Goal: Task Accomplishment & Management: Use online tool/utility

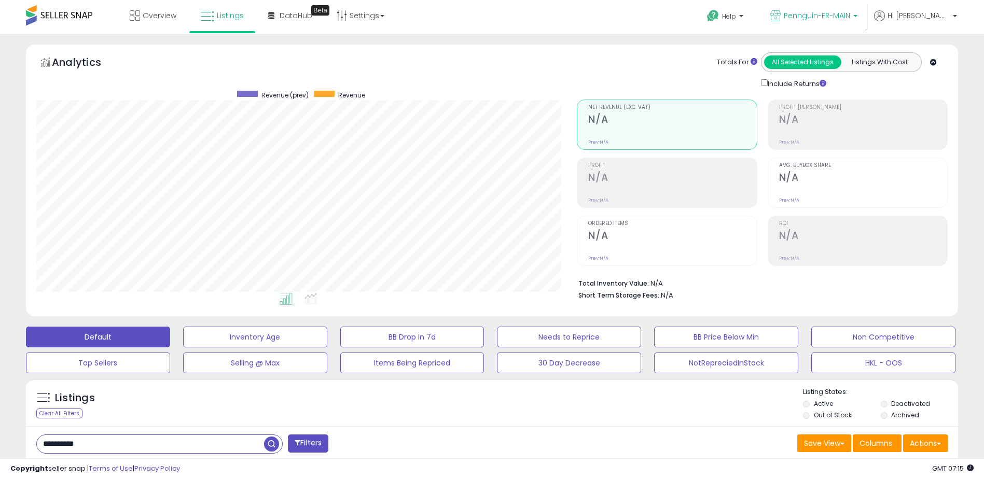
click at [825, 18] on span "Pennguin-FR-MAIN" at bounding box center [817, 15] width 66 height 10
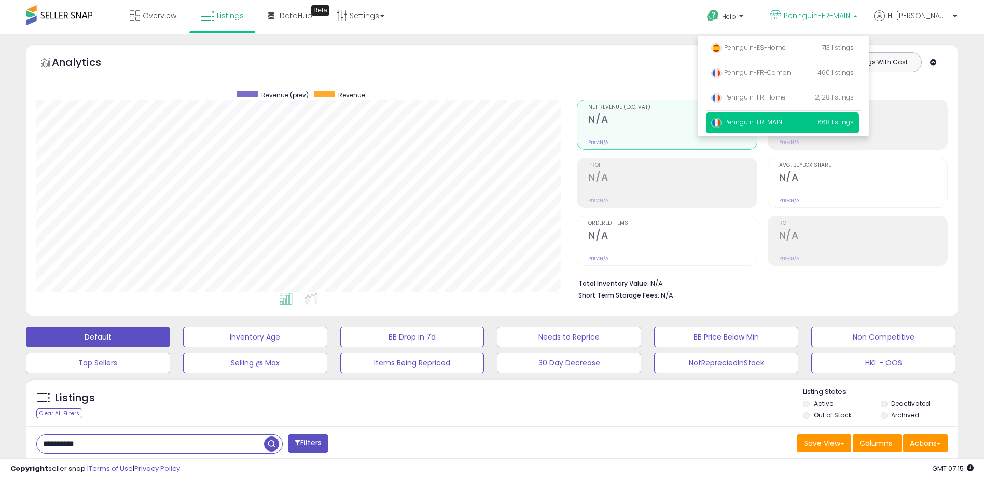
click at [825, 18] on span "Pennguin-FR-MAIN" at bounding box center [817, 15] width 66 height 10
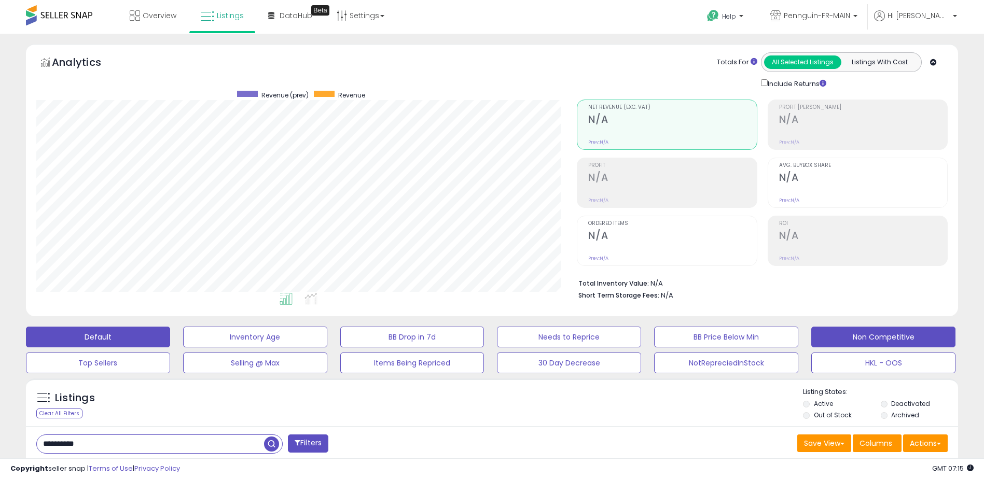
click at [904, 340] on button "Non Competitive" at bounding box center [884, 337] width 144 height 21
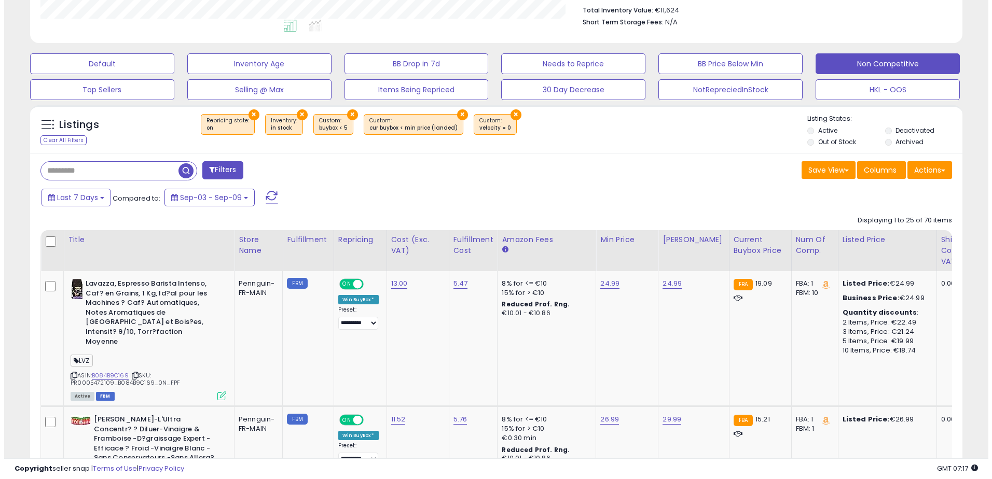
scroll to position [156, 0]
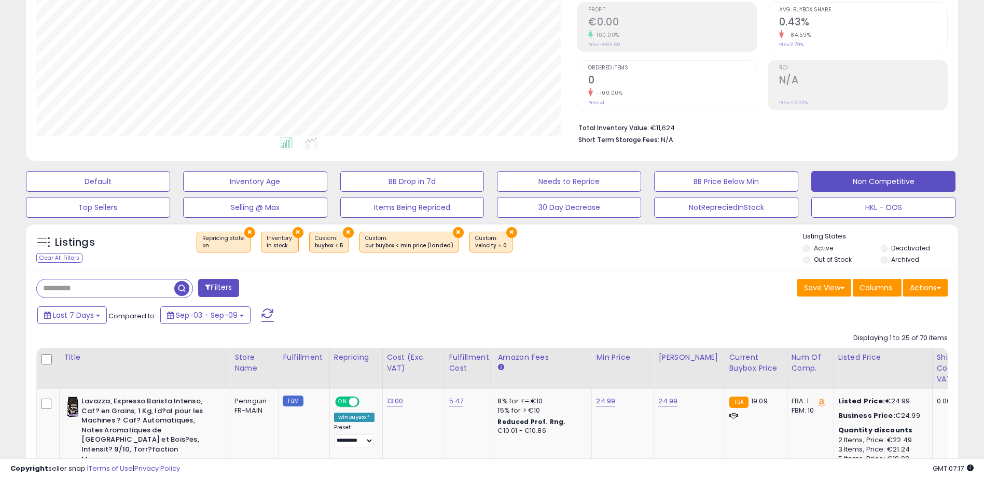
click at [92, 293] on input "text" at bounding box center [106, 289] width 138 height 18
type input "***"
click at [275, 289] on span "button" at bounding box center [271, 288] width 15 height 15
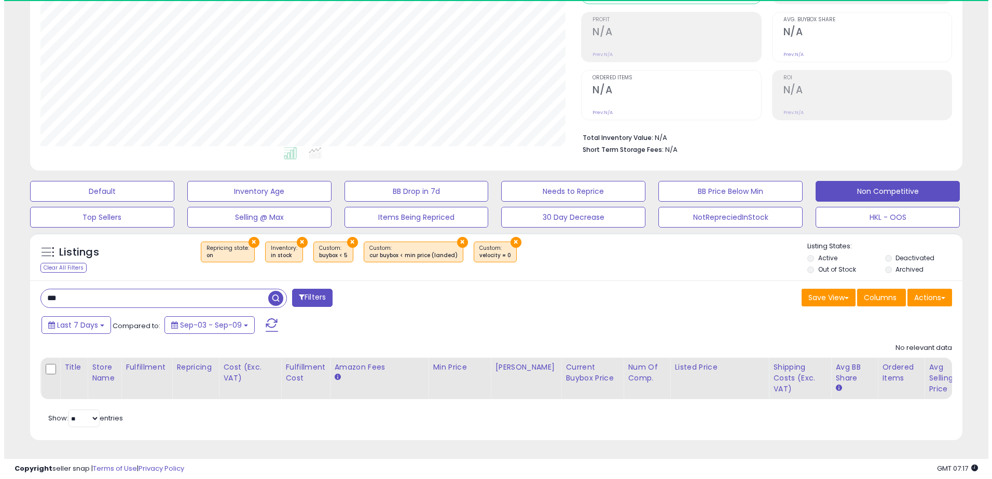
scroll to position [213, 541]
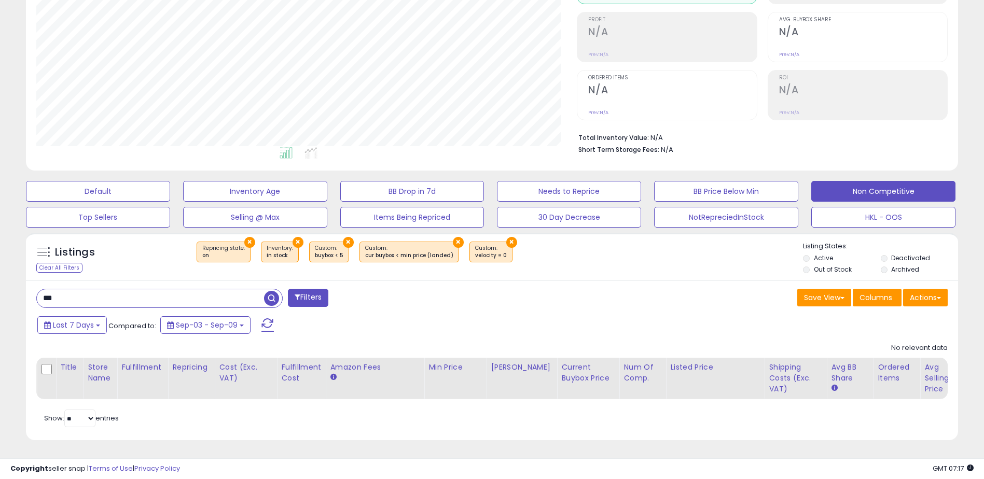
click at [107, 290] on input "***" at bounding box center [150, 299] width 227 height 18
click at [326, 293] on button "Filters" at bounding box center [308, 298] width 40 height 18
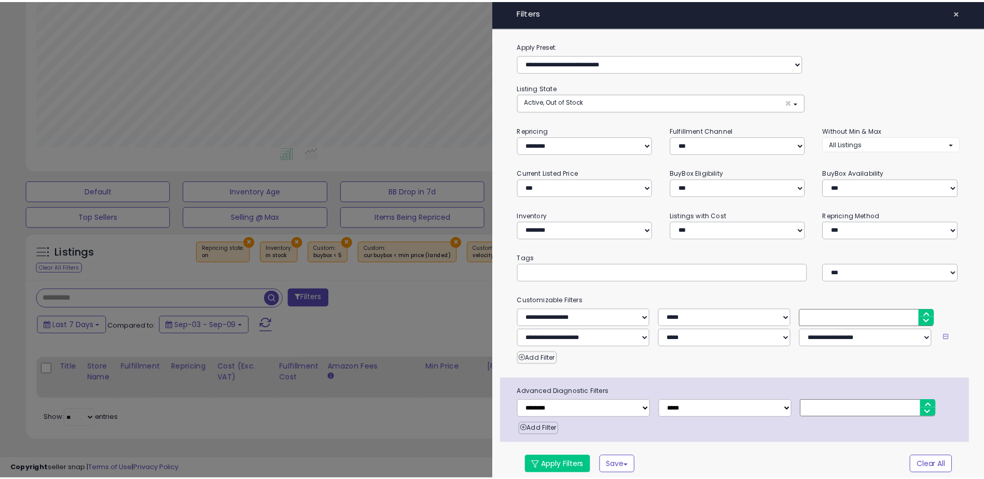
scroll to position [213, 545]
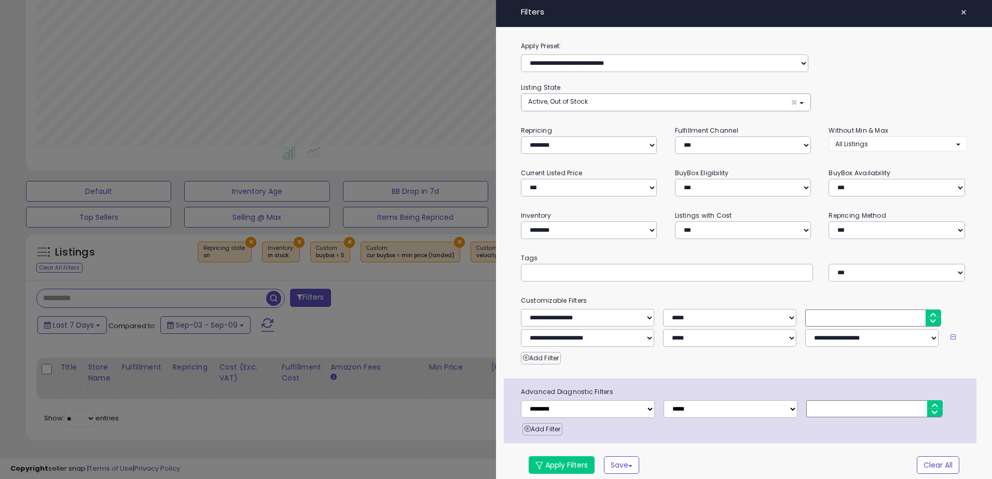
click at [564, 276] on input "text" at bounding box center [606, 273] width 156 height 10
click at [611, 269] on input "text" at bounding box center [606, 273] width 156 height 10
type input "***"
click at [558, 465] on button "Apply Filters" at bounding box center [562, 466] width 66 height 18
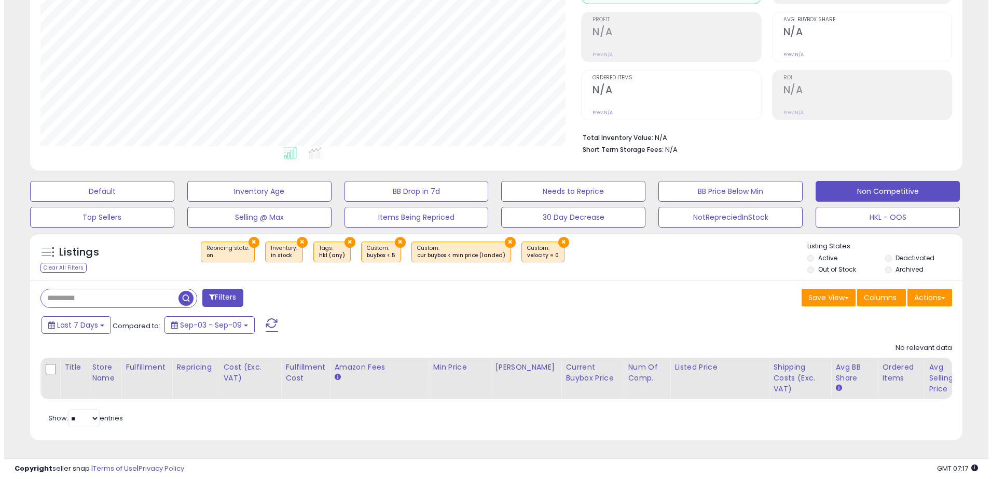
scroll to position [213, 541]
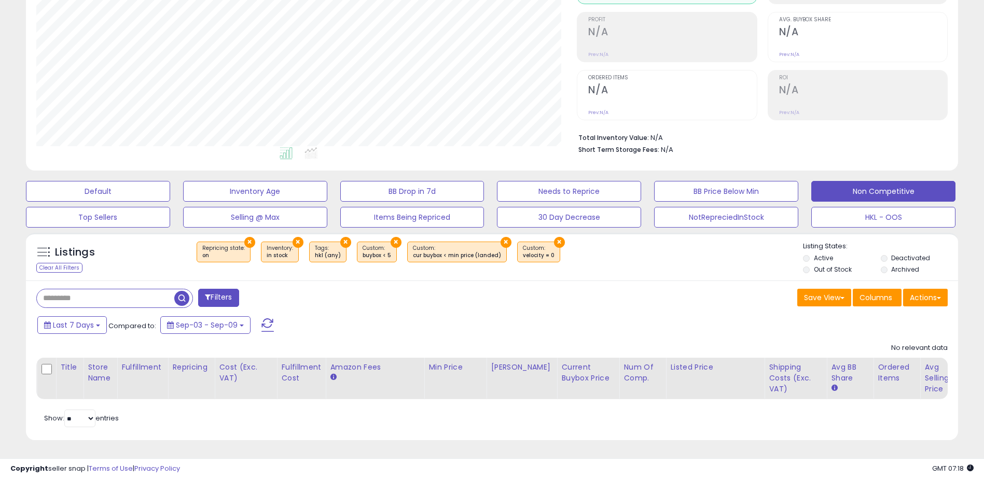
click at [220, 296] on button "Filters" at bounding box center [218, 298] width 40 height 18
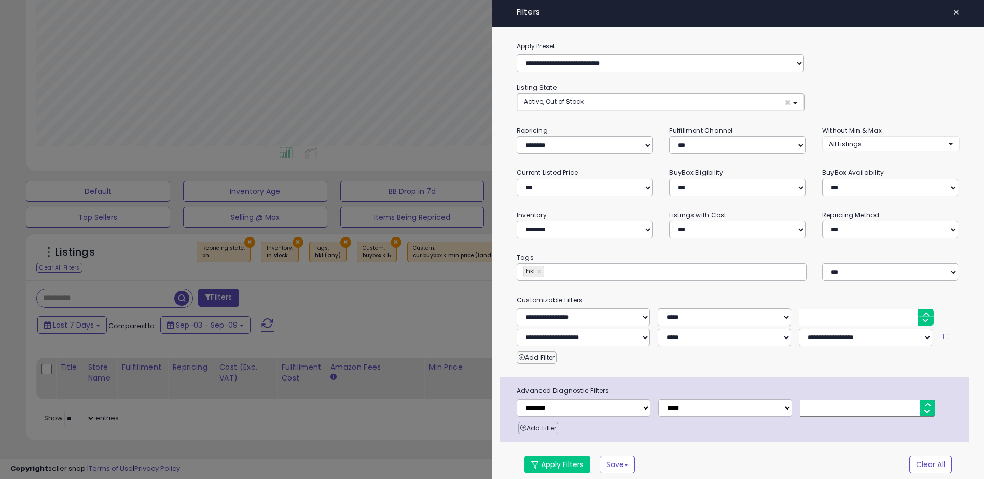
scroll to position [213, 545]
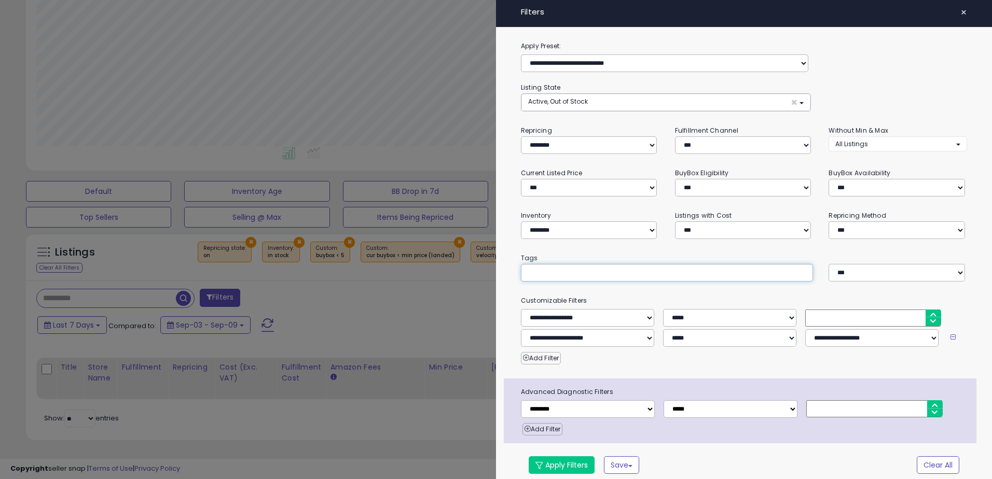
click at [543, 270] on input "text" at bounding box center [606, 273] width 156 height 10
click at [563, 275] on input "***" at bounding box center [606, 273] width 156 height 10
click at [629, 275] on input "***" at bounding box center [606, 273] width 156 height 10
type input "***"
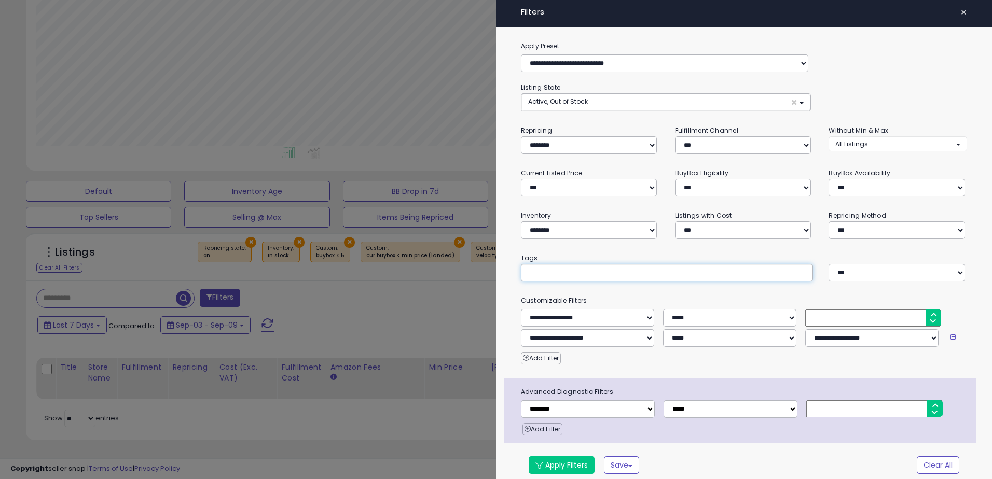
click at [752, 285] on div "**********" at bounding box center [744, 263] width 496 height 447
click at [569, 466] on button "Apply Filters" at bounding box center [562, 466] width 66 height 18
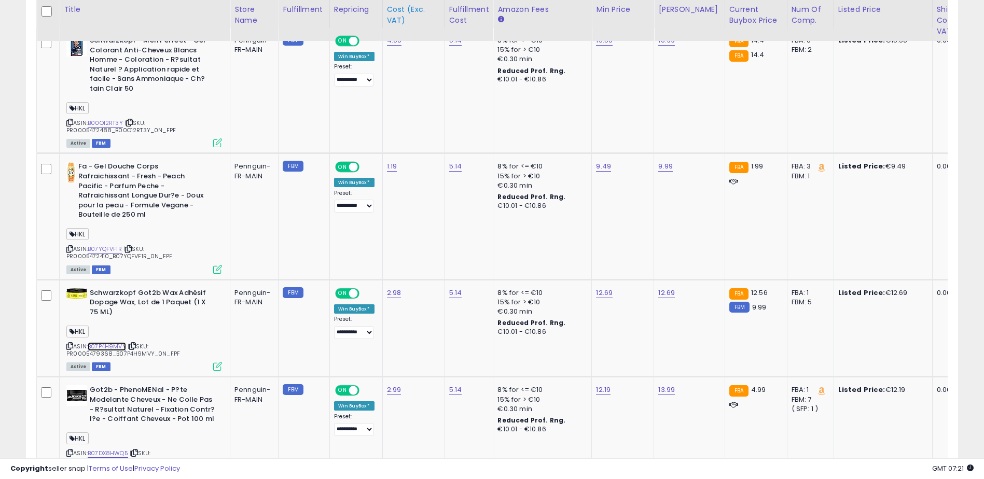
scroll to position [213, 541]
click at [105, 346] on link "B07P4H9MVY" at bounding box center [107, 346] width 38 height 9
drag, startPoint x: 175, startPoint y: 354, endPoint x: 64, endPoint y: 352, distance: 111.1
click at [64, 352] on div "Schwarzkopf Got2b Wax Adhésif Dopage Wax, Lot de 1 Paquet (1 X 75 ML) HKL ASIN:…" at bounding box center [143, 330] width 158 height 82
copy span "PR0005479368_B07P4H9MVY_0N_FPF"
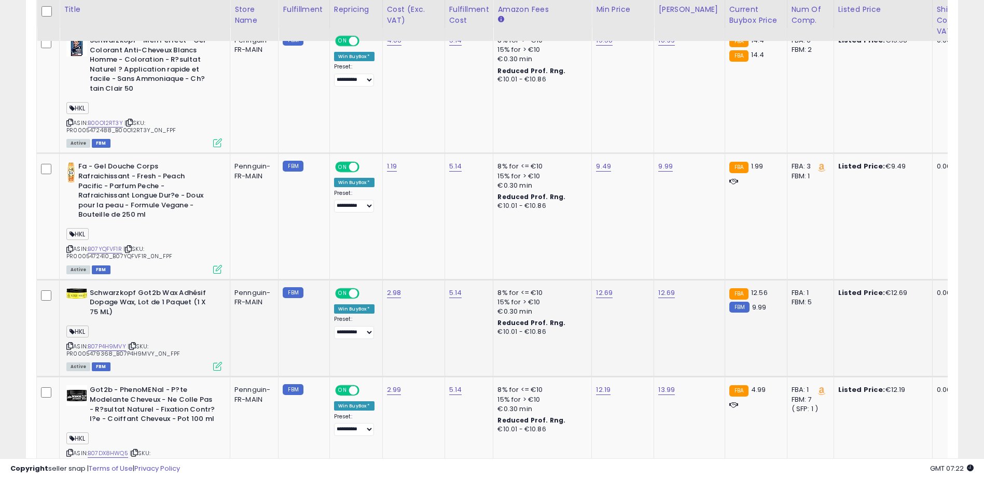
drag, startPoint x: 146, startPoint y: 328, endPoint x: 171, endPoint y: 341, distance: 28.3
click at [146, 327] on div "HKL" at bounding box center [144, 333] width 156 height 14
click at [55, 288] on td at bounding box center [48, 329] width 23 height 98
drag, startPoint x: 55, startPoint y: 288, endPoint x: 157, endPoint y: 327, distance: 108.9
click at [157, 327] on div "HKL" at bounding box center [144, 333] width 156 height 14
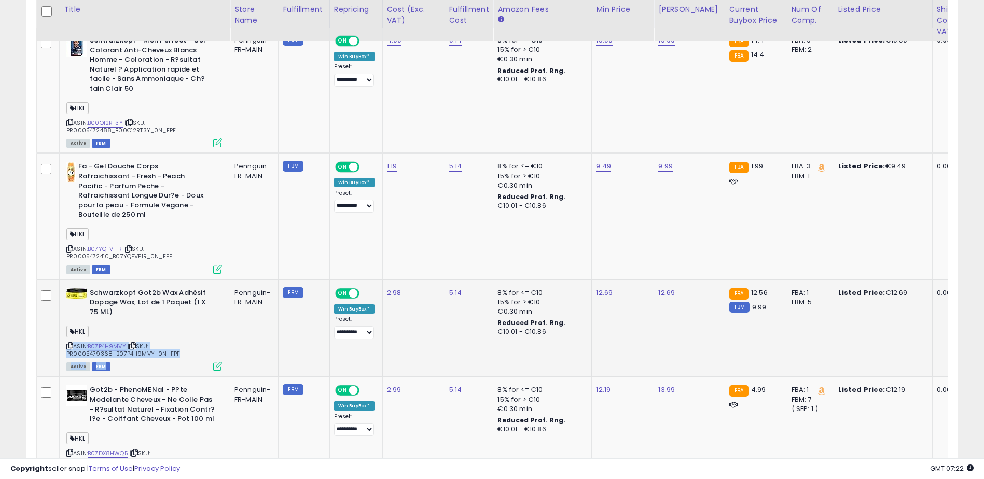
drag, startPoint x: 200, startPoint y: 368, endPoint x: 66, endPoint y: 286, distance: 157.2
click at [66, 286] on td "Schwarzkopf Got2b Wax Adhésif Dopage Wax, Lot de 1 Paquet (1 X 75 ML) HKL ASIN:…" at bounding box center [145, 329] width 171 height 98
click at [215, 324] on div "ASIN: B07P4H9MVY | SKU: PR0005479368_B07P4H9MVY_0N_FPF Active FBM" at bounding box center [144, 330] width 156 height 82
drag, startPoint x: 209, startPoint y: 352, endPoint x: 53, endPoint y: 281, distance: 171.4
click at [53, 281] on tr "Schwarzkopf Got2b Wax Adhésif Dopage Wax, Lot de 1 Paquet (1 X 75 ML) HKL ASIN:…" at bounding box center [978, 329] width 1883 height 98
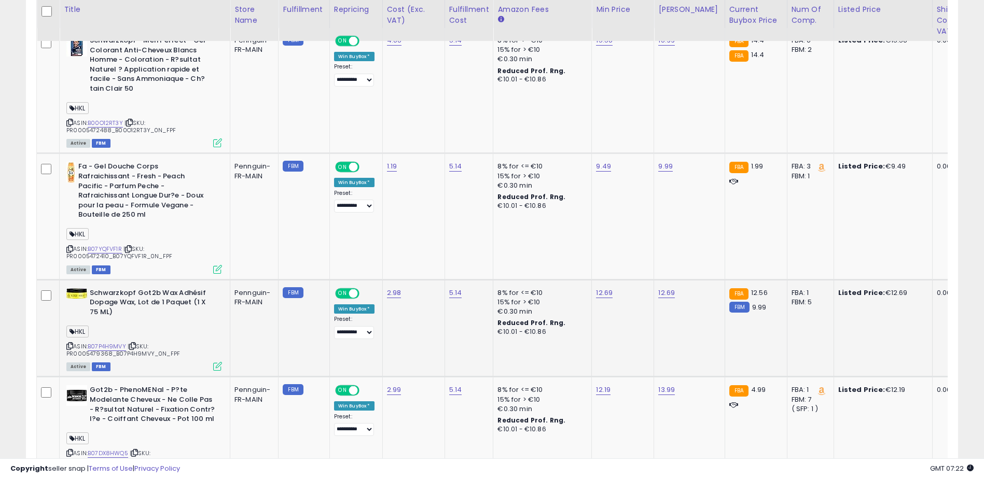
copy tr "Schwarzkopf Got2b Wax Adhésif Dopage Wax, Lot de 1 Paquet (1 X 75 ML) HKL ASIN:…"
drag, startPoint x: 1, startPoint y: 324, endPoint x: 9, endPoint y: 318, distance: 10.7
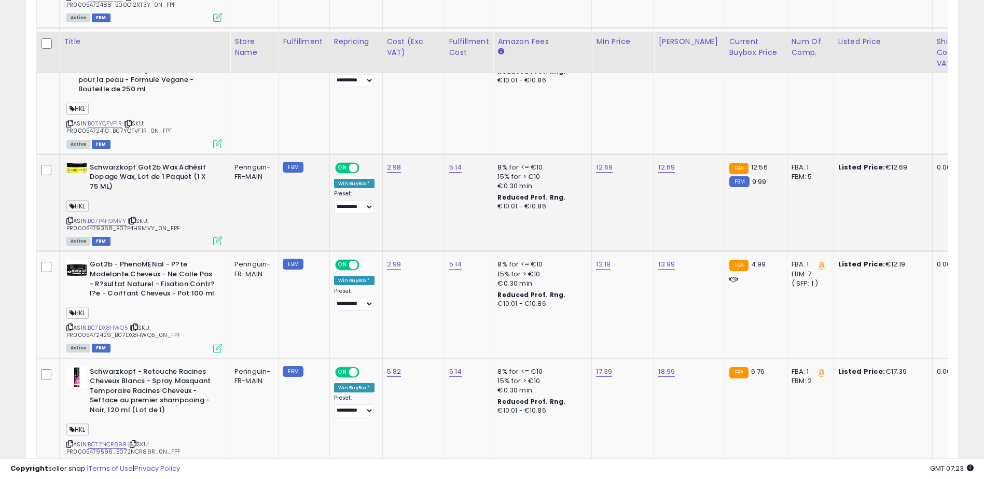
scroll to position [724, 0]
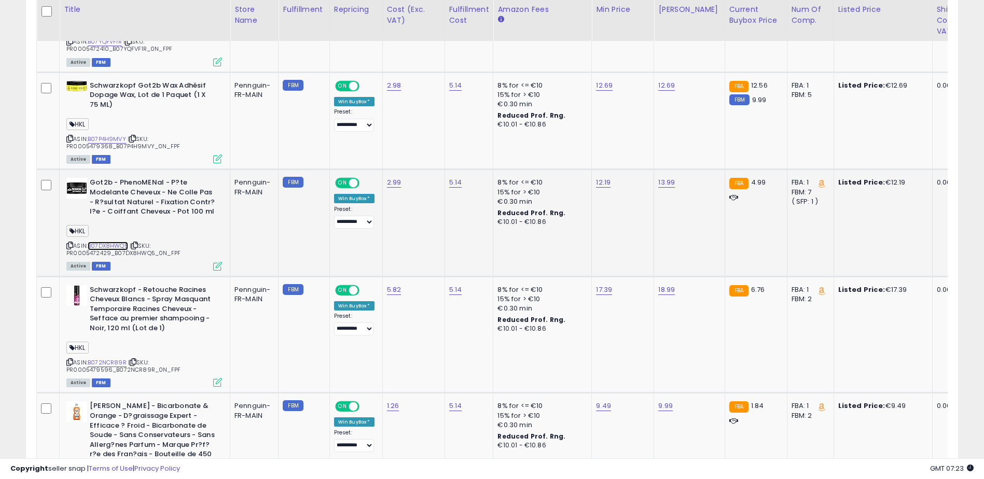
click at [92, 247] on link "B07DX8HWQ5" at bounding box center [108, 246] width 40 height 9
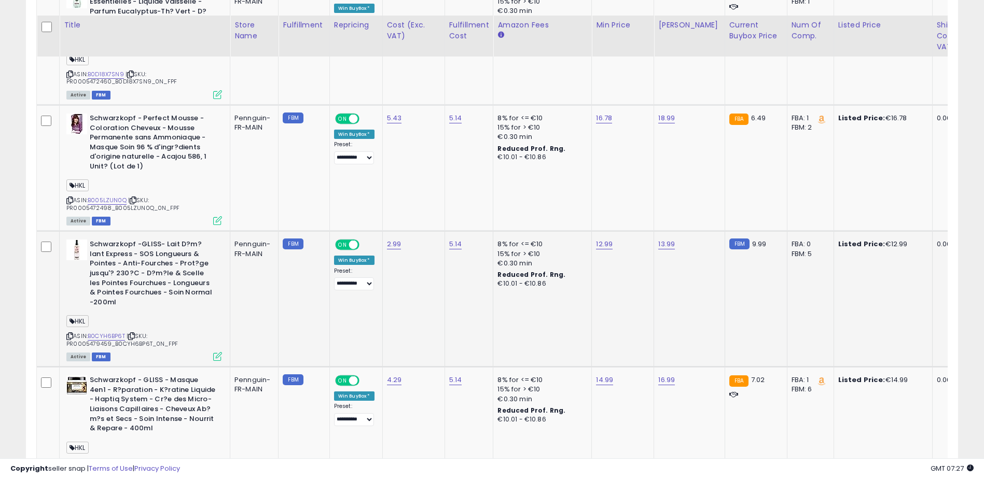
scroll to position [2489, 0]
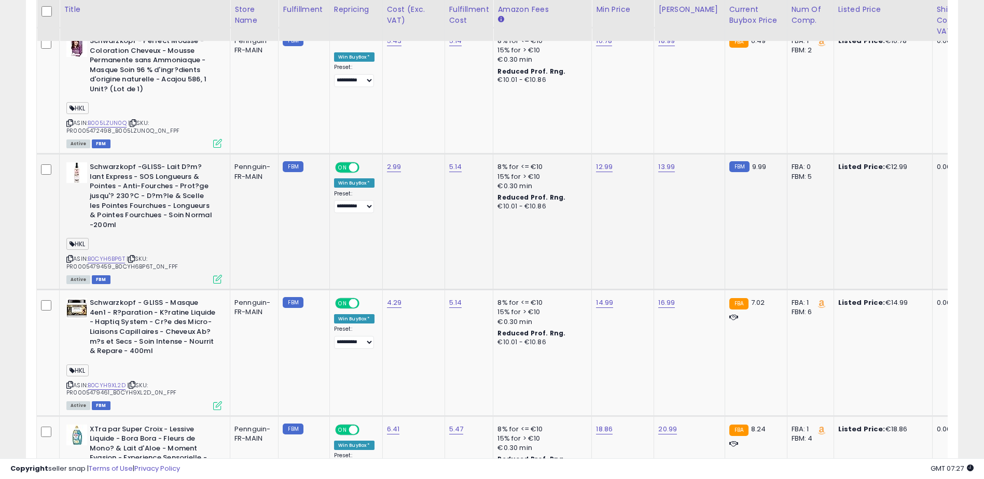
drag, startPoint x: 106, startPoint y: 230, endPoint x: 306, endPoint y: 215, distance: 200.3
click at [306, 215] on td "FBM" at bounding box center [304, 222] width 51 height 136
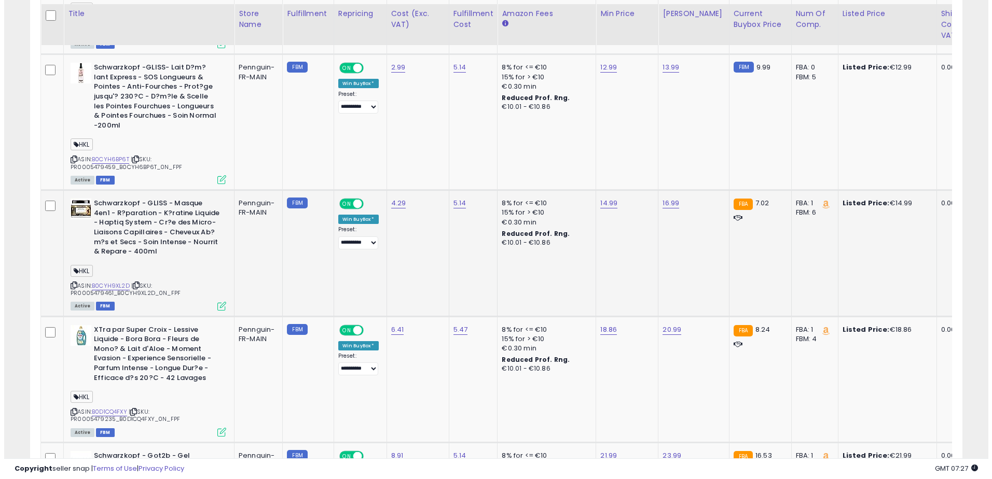
scroll to position [2593, 0]
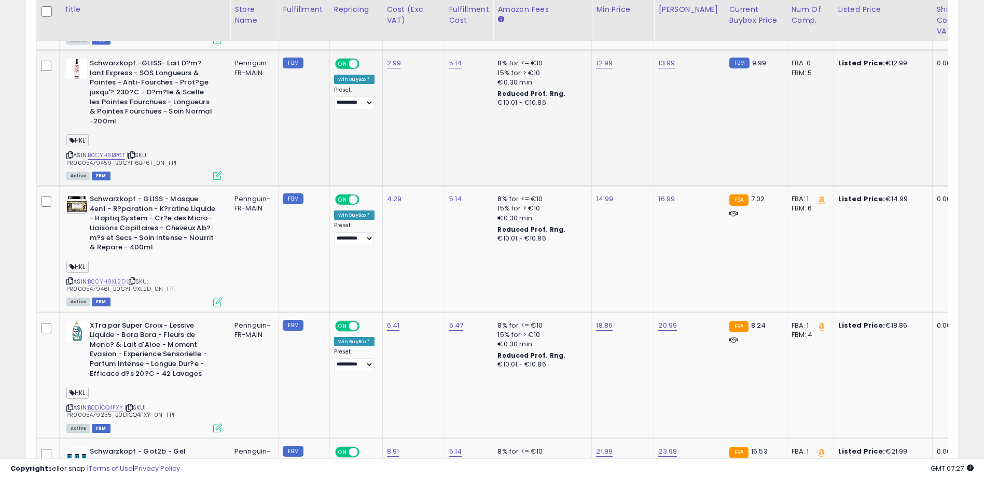
click at [222, 171] on icon at bounding box center [217, 175] width 9 height 9
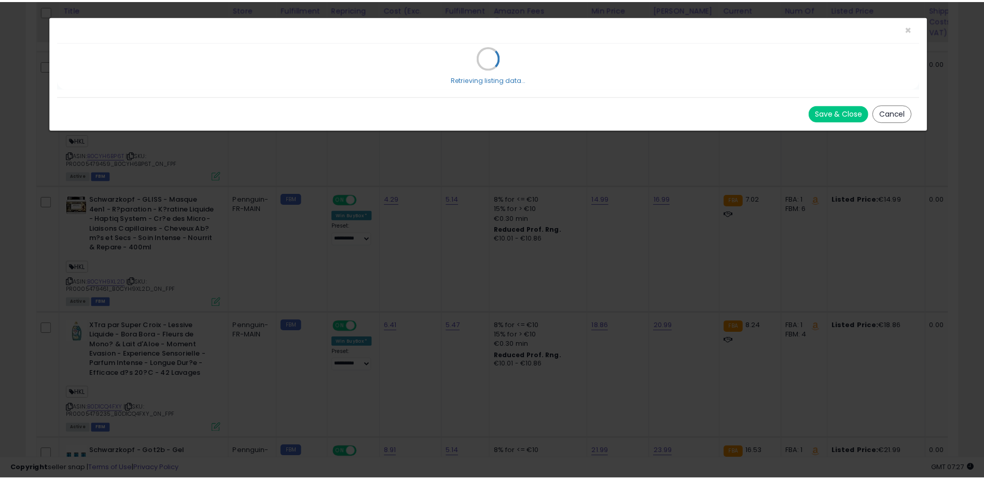
scroll to position [0, 0]
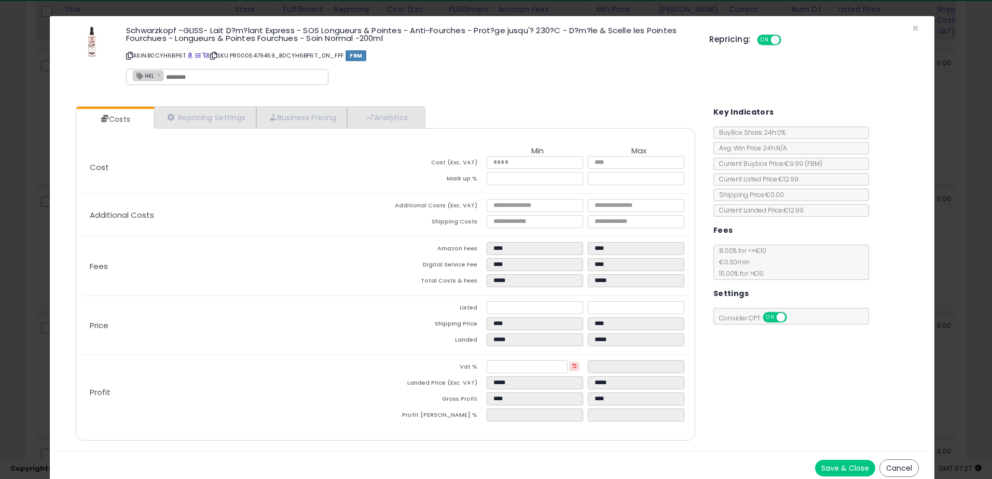
click at [896, 463] on button "Cancel" at bounding box center [899, 469] width 39 height 18
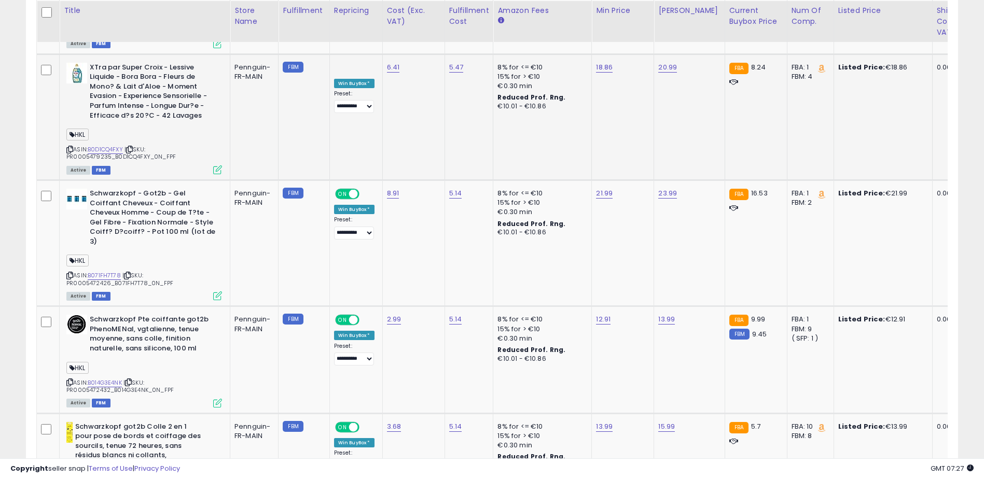
scroll to position [2852, 0]
drag, startPoint x: 155, startPoint y: 323, endPoint x: 149, endPoint y: 329, distance: 8.1
drag, startPoint x: 149, startPoint y: 329, endPoint x: 103, endPoint y: 333, distance: 46.3
click at [104, 362] on div "HKL" at bounding box center [144, 369] width 156 height 14
drag, startPoint x: 91, startPoint y: 337, endPoint x: 103, endPoint y: 343, distance: 13.9
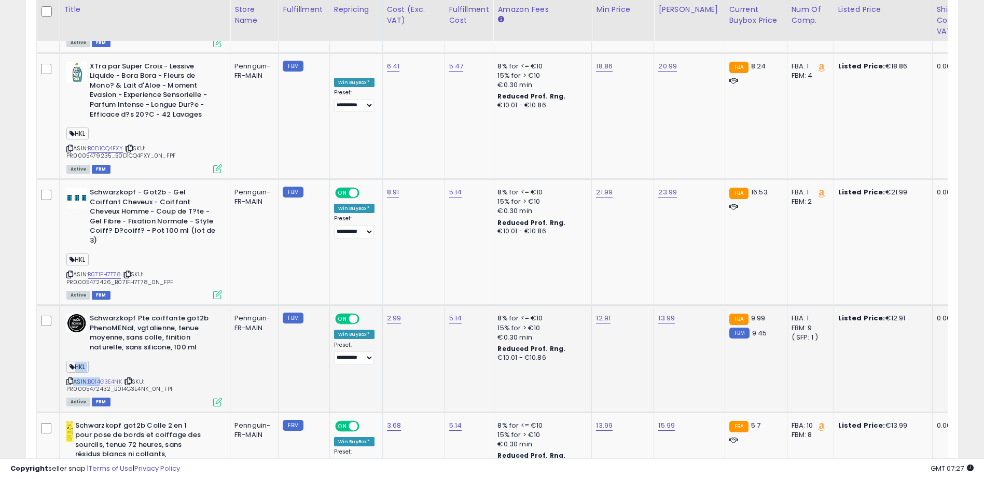
click at [103, 343] on div "Schwarzkopf Pte coiffante got2b PhenoMENal, vgtalienne, tenue moyenne, sans col…" at bounding box center [143, 359] width 158 height 91
drag, startPoint x: 103, startPoint y: 343, endPoint x: 103, endPoint y: 332, distance: 11.4
click at [103, 362] on div "HKL" at bounding box center [144, 369] width 156 height 14
drag, startPoint x: 127, startPoint y: 336, endPoint x: 105, endPoint y: 342, distance: 22.5
click at [105, 342] on div "Schwarzkopf Pte coiffante got2b PhenoMENal, vgtalienne, tenue moyenne, sans col…" at bounding box center [143, 359] width 158 height 91
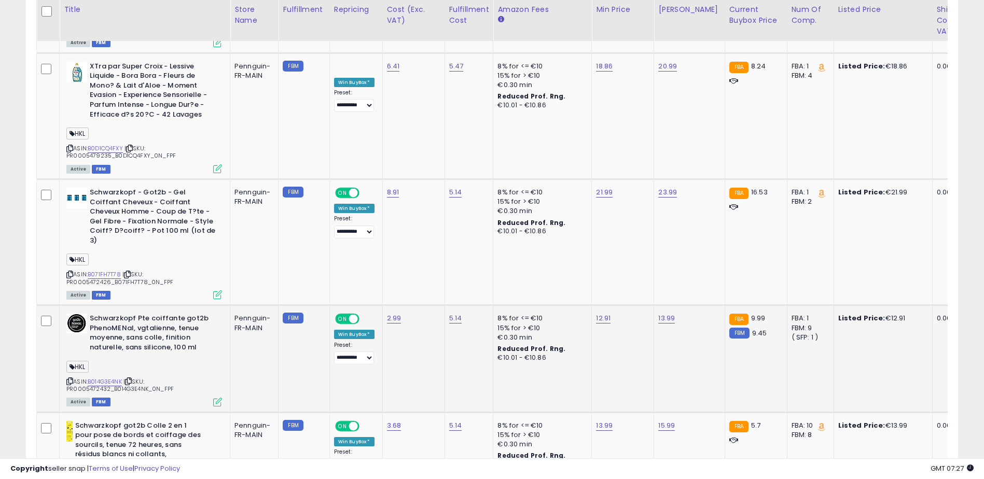
drag, startPoint x: 105, startPoint y: 342, endPoint x: 107, endPoint y: 325, distance: 16.7
click at [107, 362] on div "HKL" at bounding box center [144, 369] width 156 height 14
drag, startPoint x: 484, startPoint y: 482, endPoint x: 475, endPoint y: 488, distance: 11.1
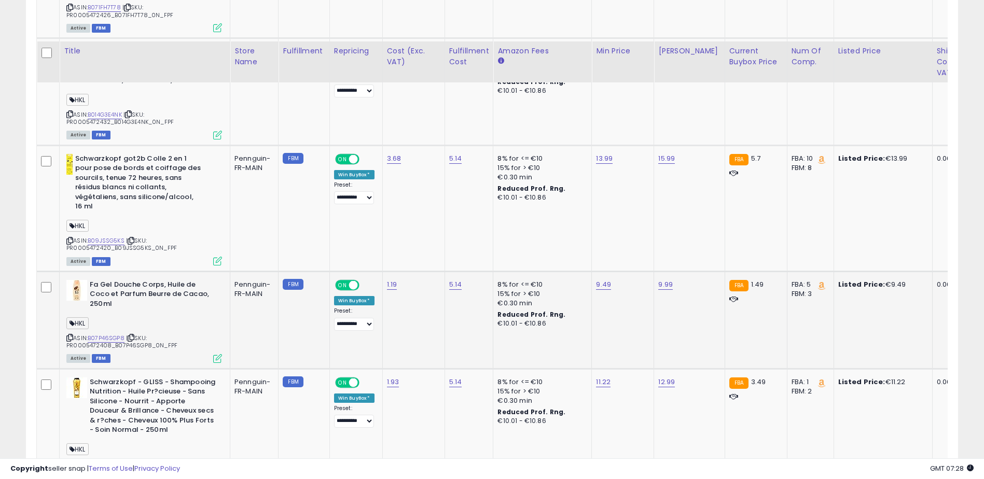
scroll to position [3186, 0]
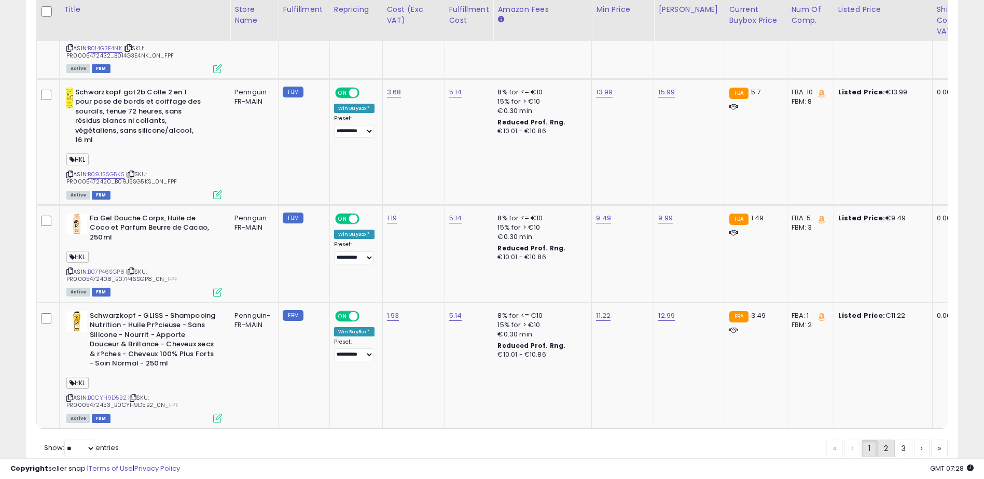
click at [886, 440] on link "2" at bounding box center [886, 449] width 18 height 18
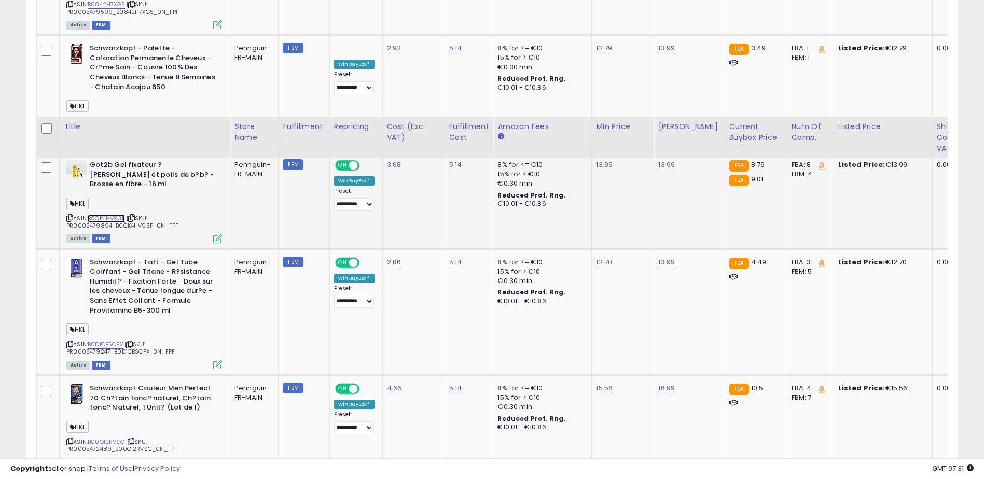
scroll to position [735, 0]
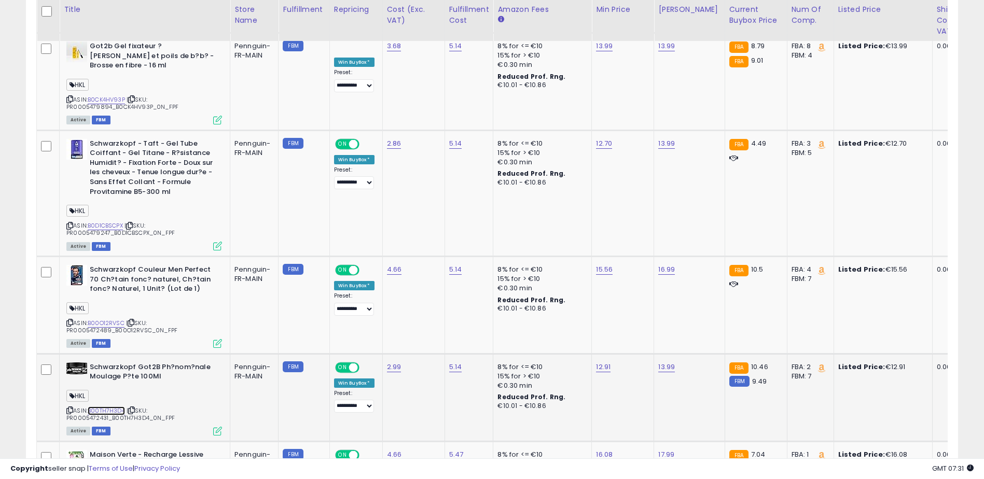
click at [101, 407] on link "B00TH7H3D4" at bounding box center [106, 411] width 37 height 9
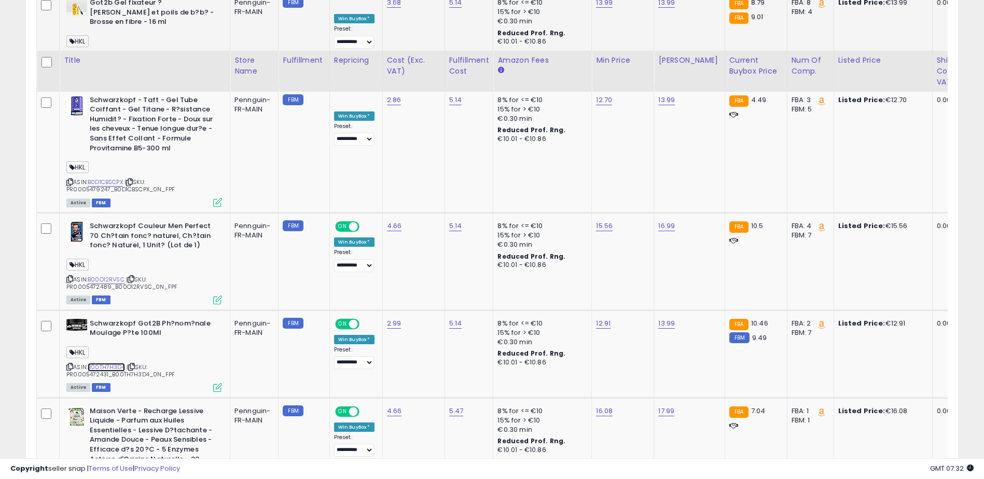
scroll to position [986, 0]
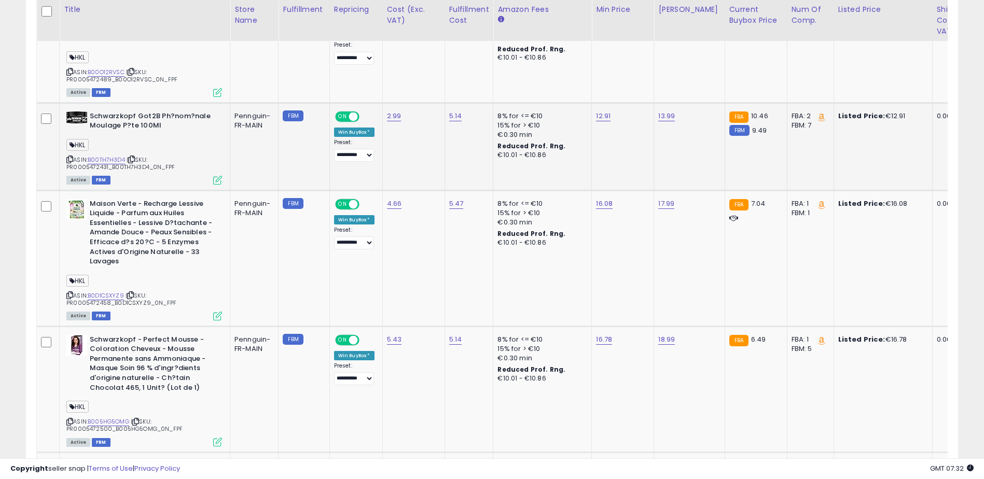
click at [80, 156] on span "| SKU: PR0005472431_B00TH7H3D4_0N_FPF" at bounding box center [120, 164] width 108 height 16
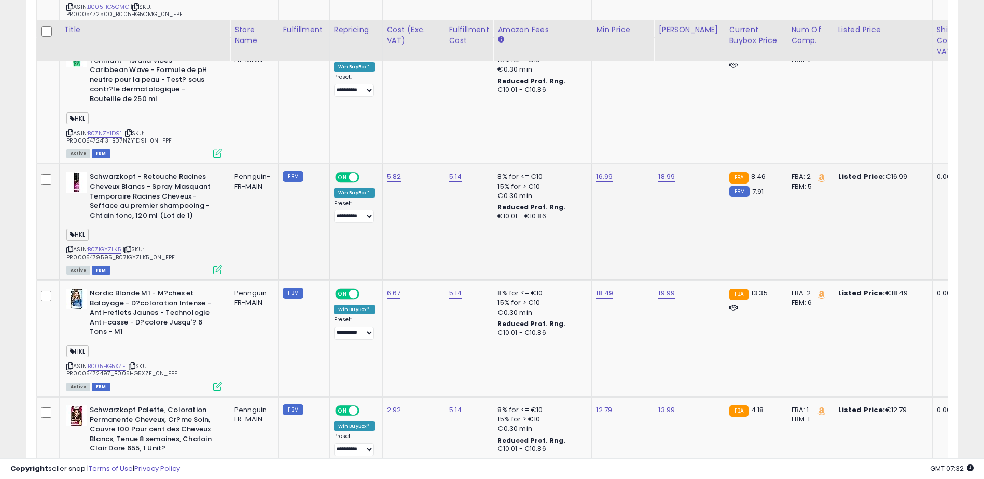
scroll to position [1453, 0]
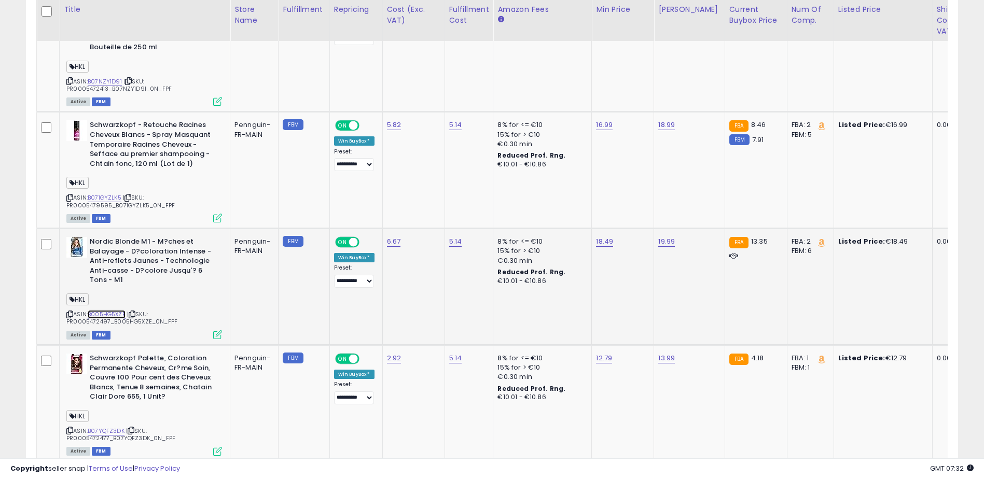
click at [99, 310] on link "B005HG5XZE" at bounding box center [107, 314] width 38 height 9
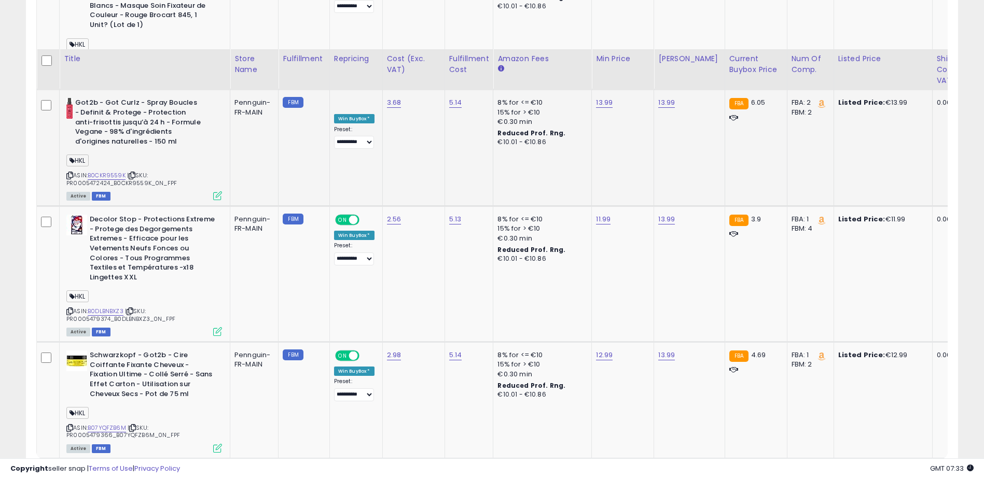
scroll to position [3157, 0]
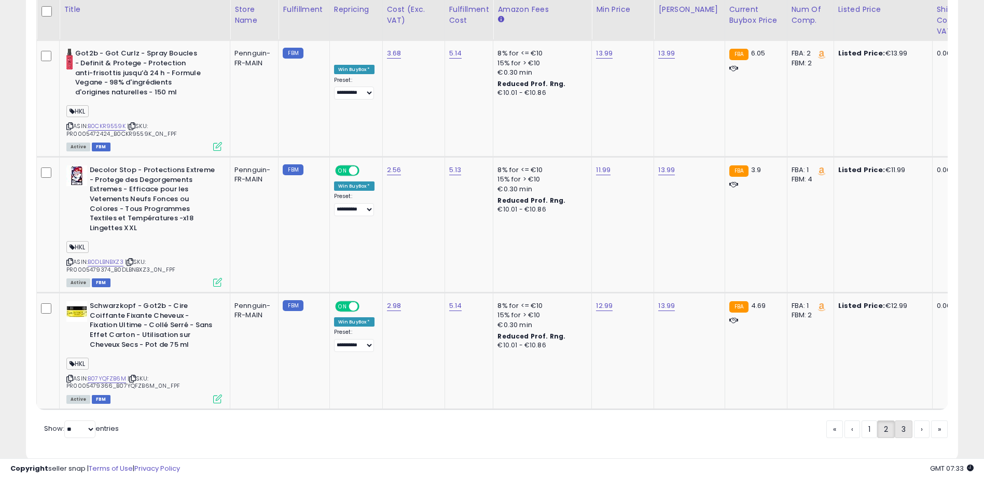
click at [902, 421] on link "3" at bounding box center [904, 430] width 18 height 18
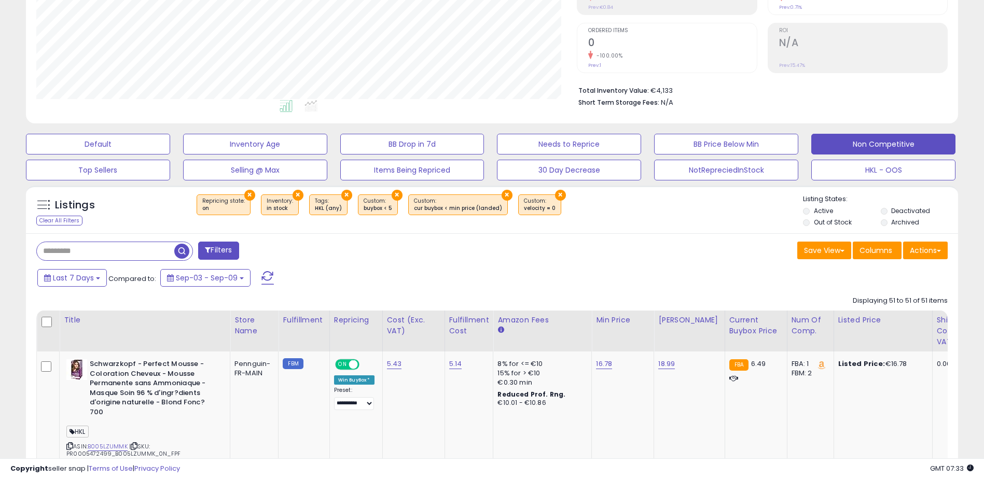
scroll to position [290, 0]
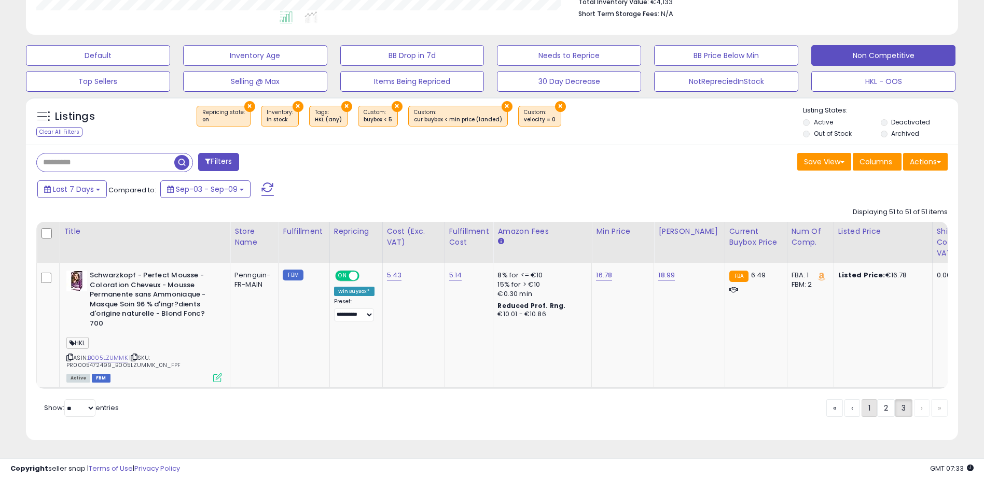
click at [867, 404] on link "1" at bounding box center [870, 409] width 16 height 18
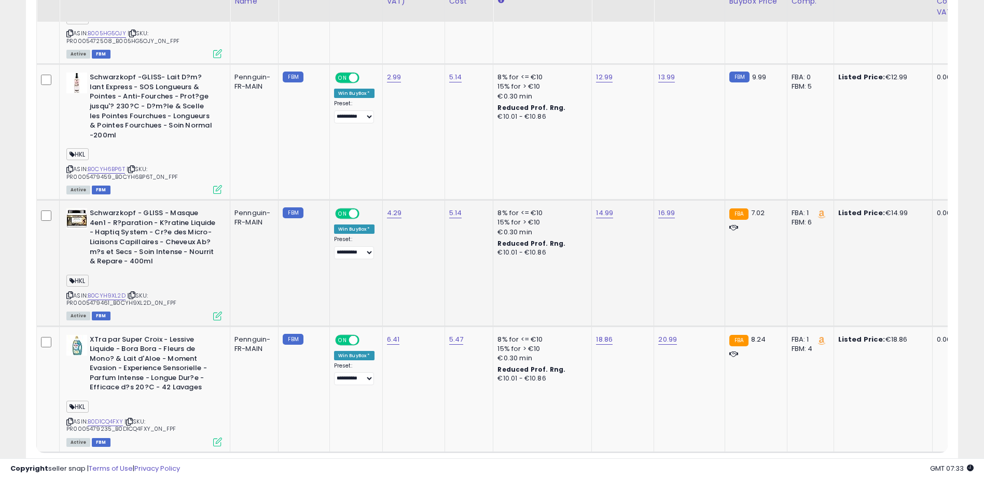
scroll to position [3060, 0]
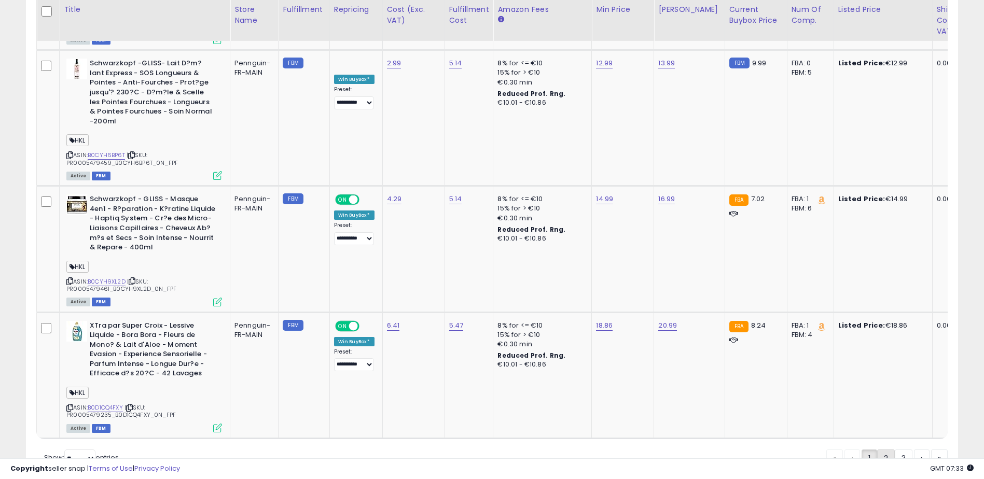
click at [885, 450] on link "2" at bounding box center [886, 459] width 18 height 18
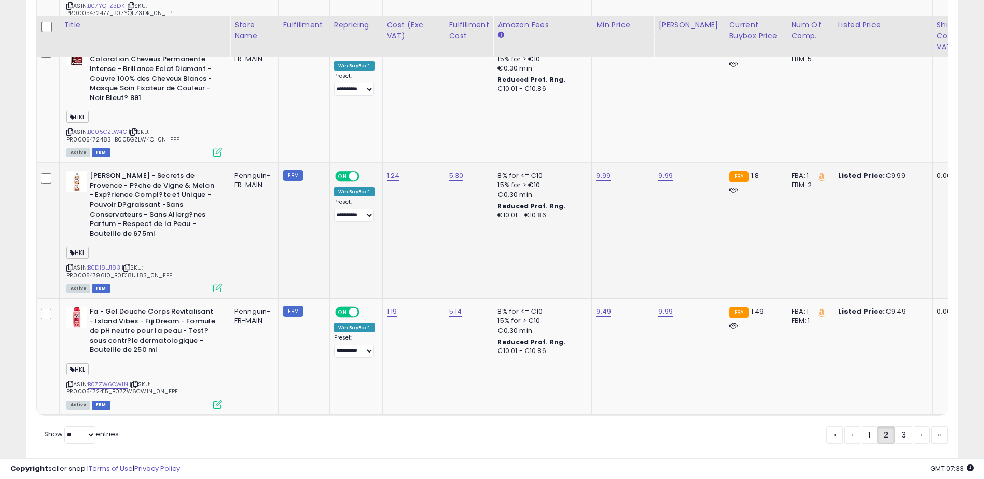
scroll to position [3282, 0]
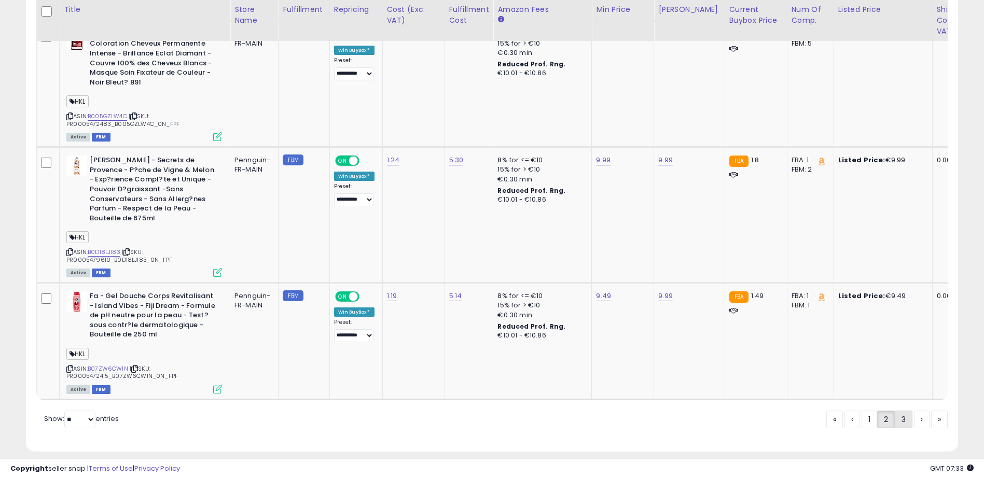
click at [901, 413] on link "3" at bounding box center [904, 420] width 18 height 18
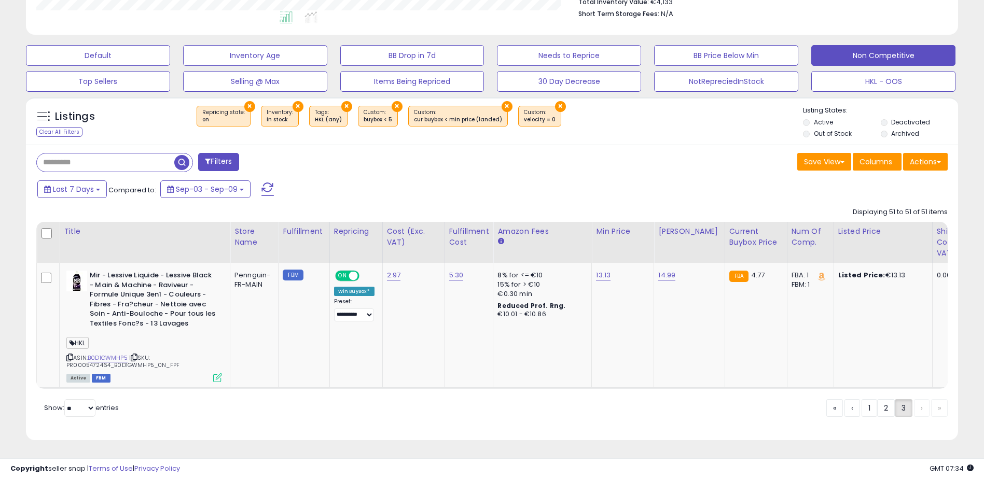
scroll to position [213, 541]
click at [877, 410] on link "2" at bounding box center [886, 409] width 18 height 18
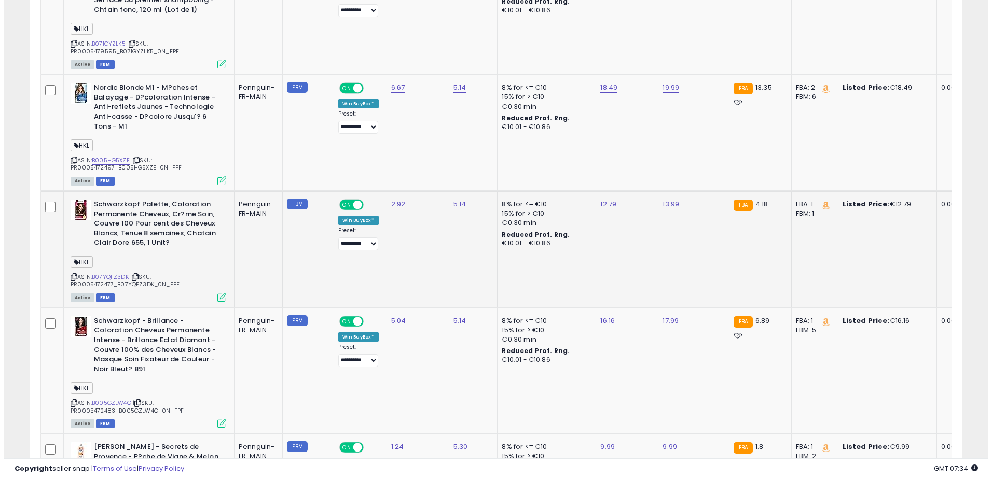
scroll to position [2936, 0]
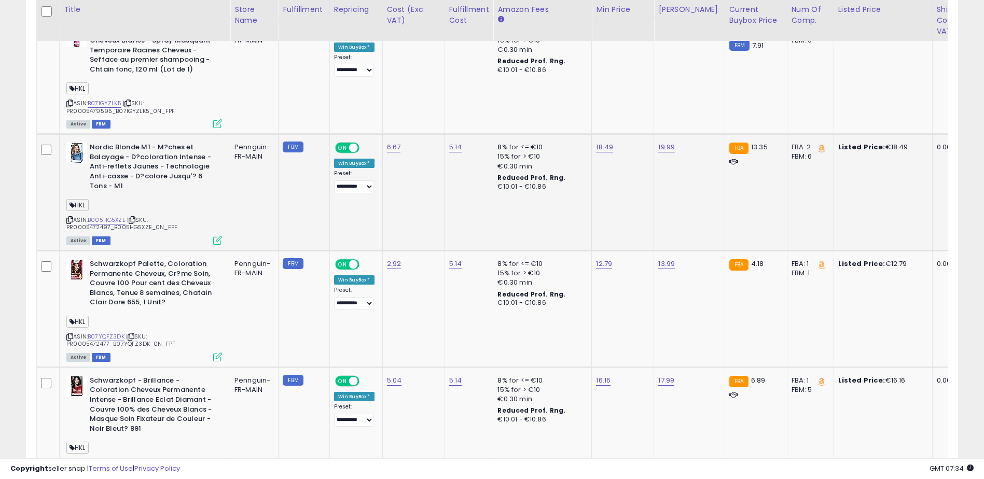
click at [217, 236] on icon at bounding box center [217, 240] width 9 height 9
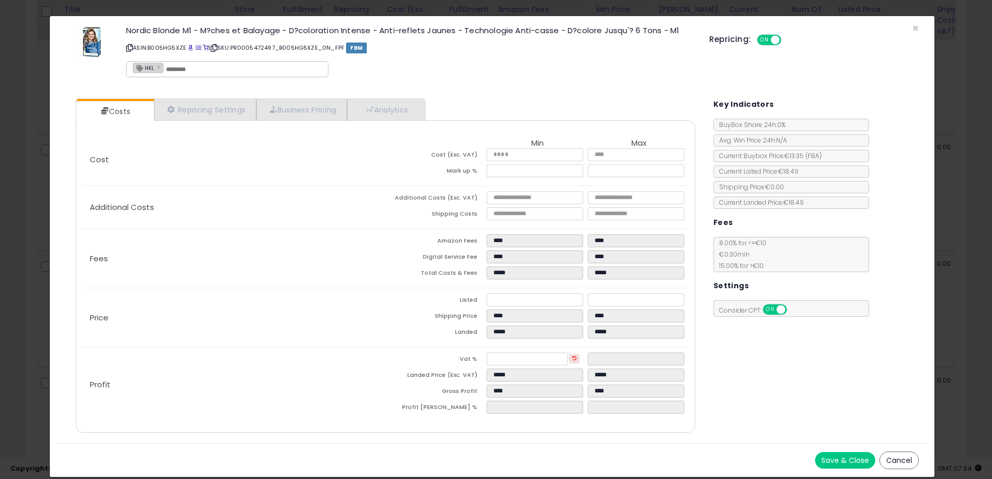
click at [906, 464] on button "Cancel" at bounding box center [899, 461] width 39 height 18
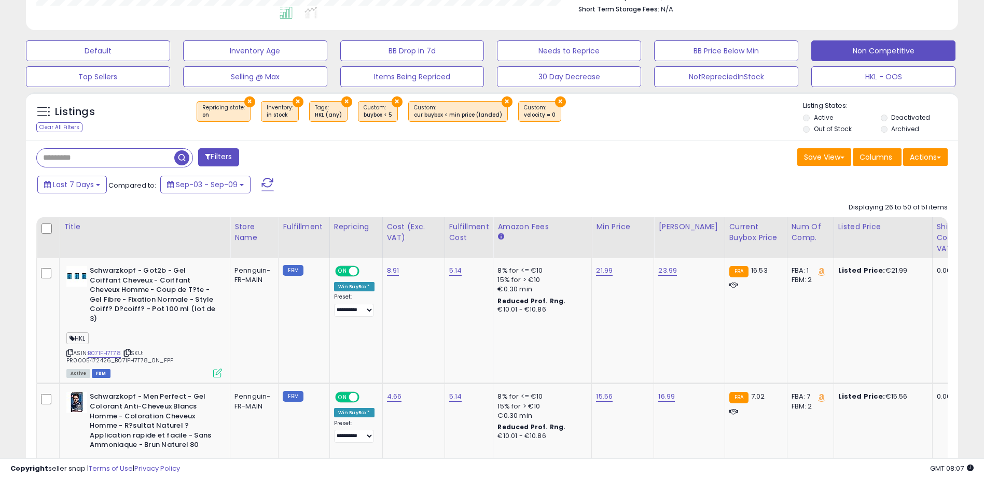
scroll to position [311, 0]
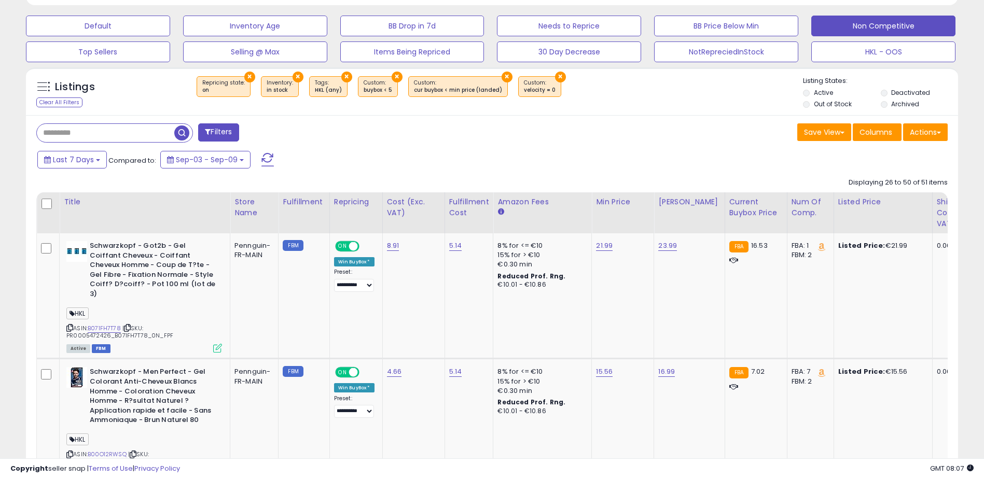
click at [122, 127] on input "text" at bounding box center [106, 133] width 138 height 18
